Goal: Task Accomplishment & Management: Manage account settings

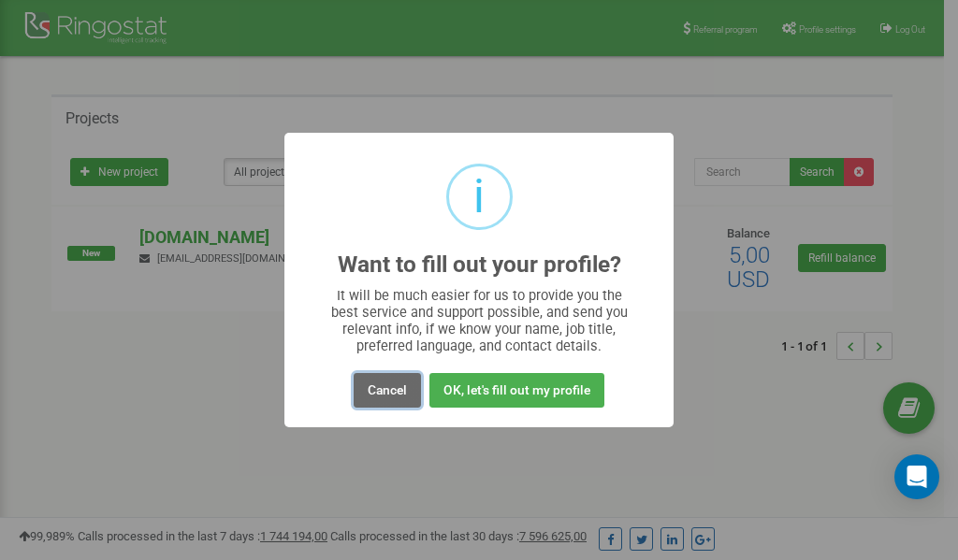
click at [394, 389] on button "Cancel" at bounding box center [387, 390] width 67 height 35
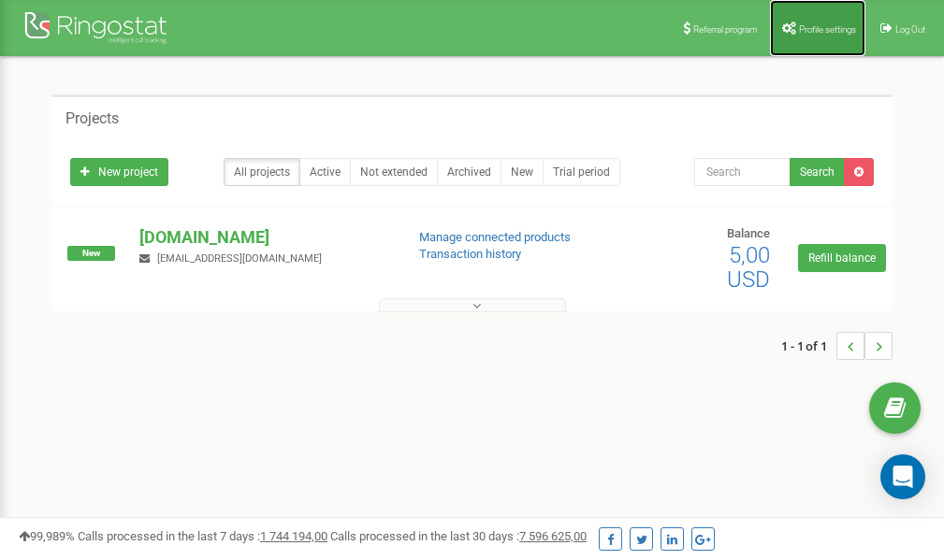
click at [809, 25] on span "Profile settings" at bounding box center [827, 29] width 57 height 10
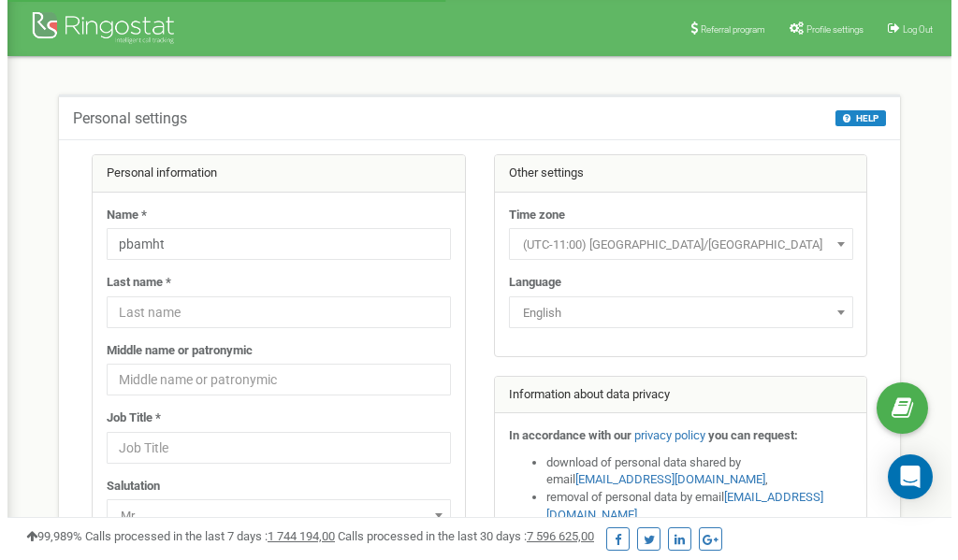
scroll to position [94, 0]
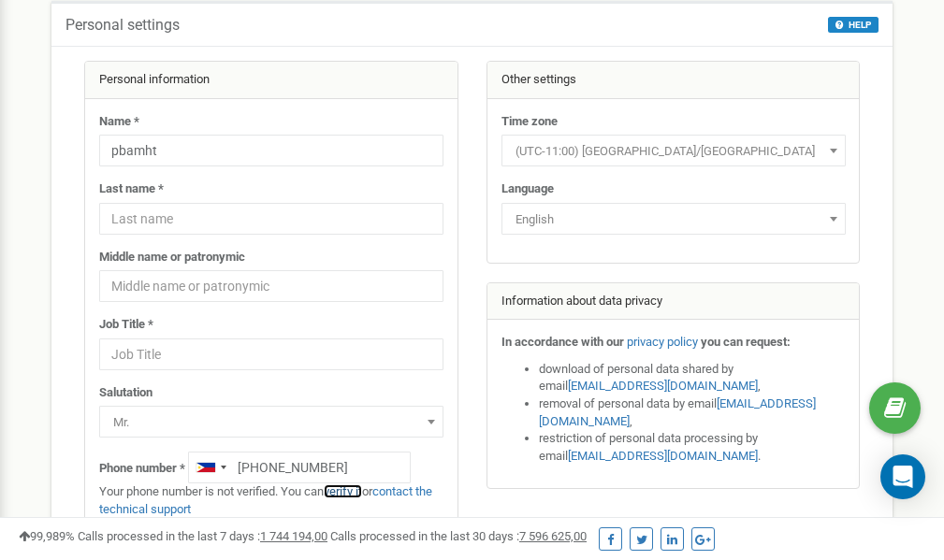
click at [354, 492] on link "verify it" at bounding box center [343, 492] width 38 height 14
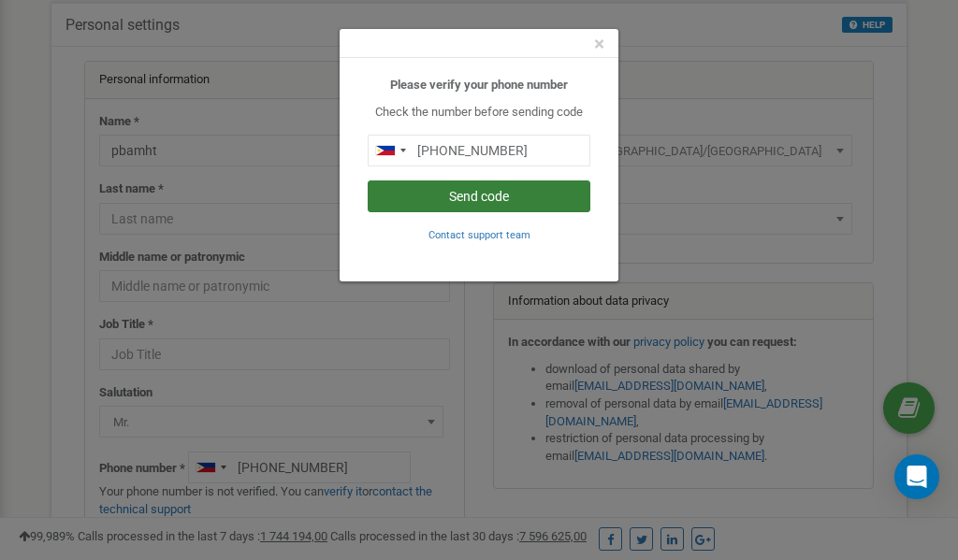
click at [485, 194] on button "Send code" at bounding box center [479, 197] width 223 height 32
